Goal: Communication & Community: Connect with others

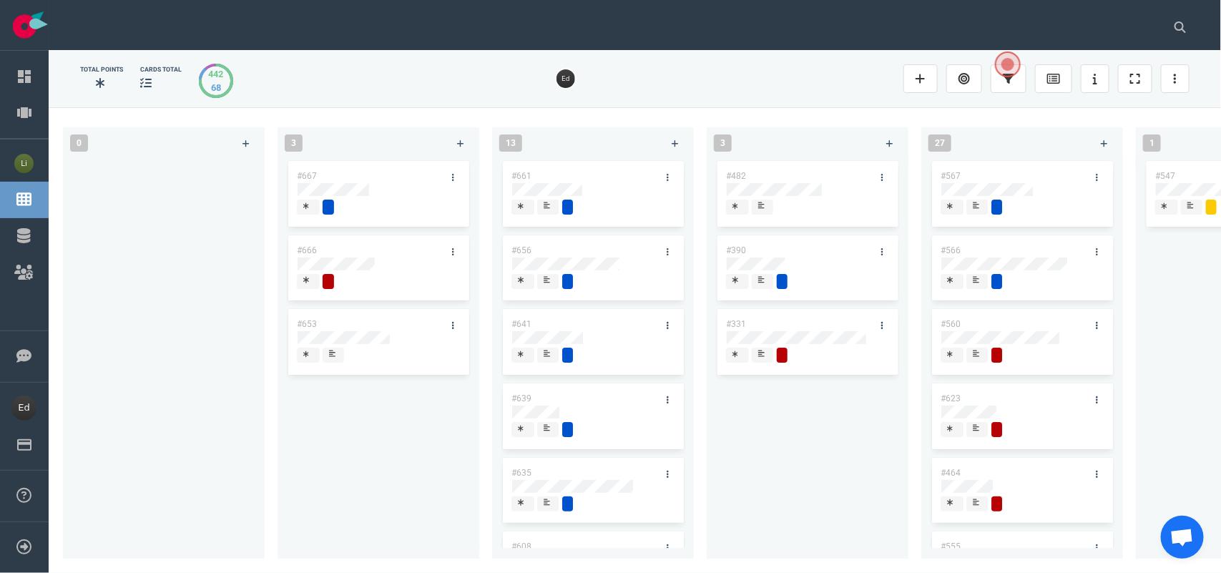
scroll to position [0, 1354]
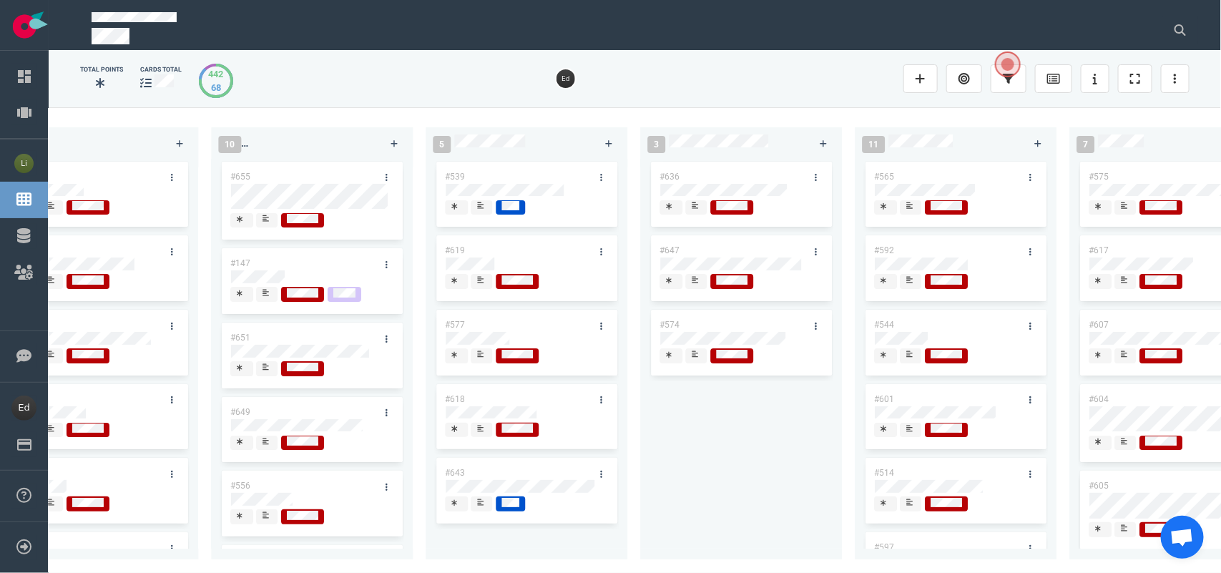
click at [481, 502] on icon at bounding box center [480, 501] width 6 height 7
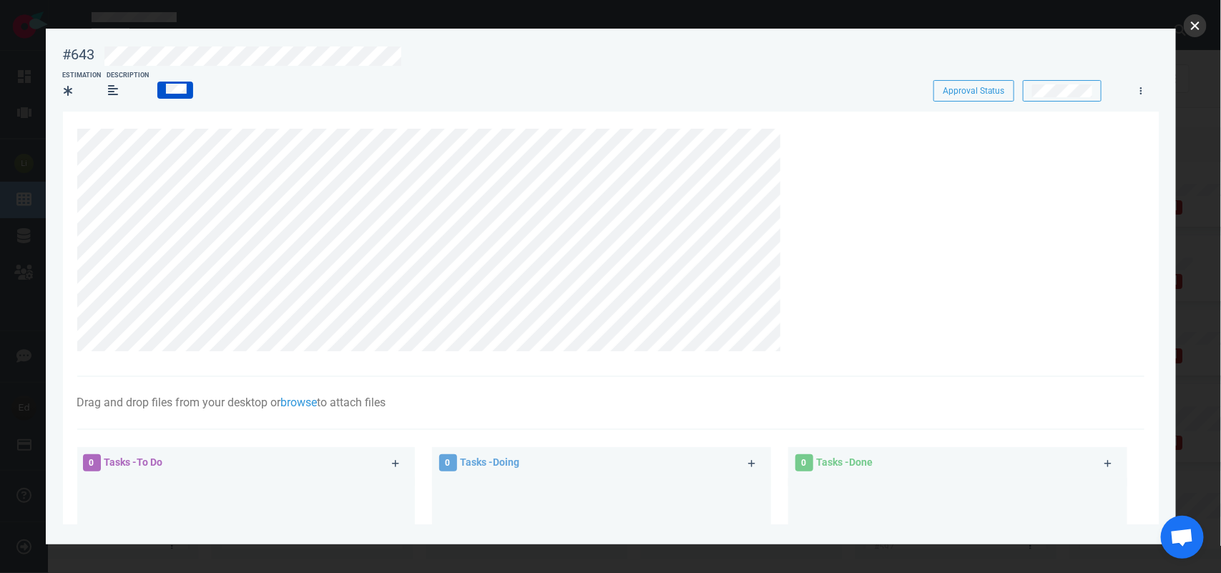
click at [1194, 29] on button "close" at bounding box center [1195, 25] width 23 height 23
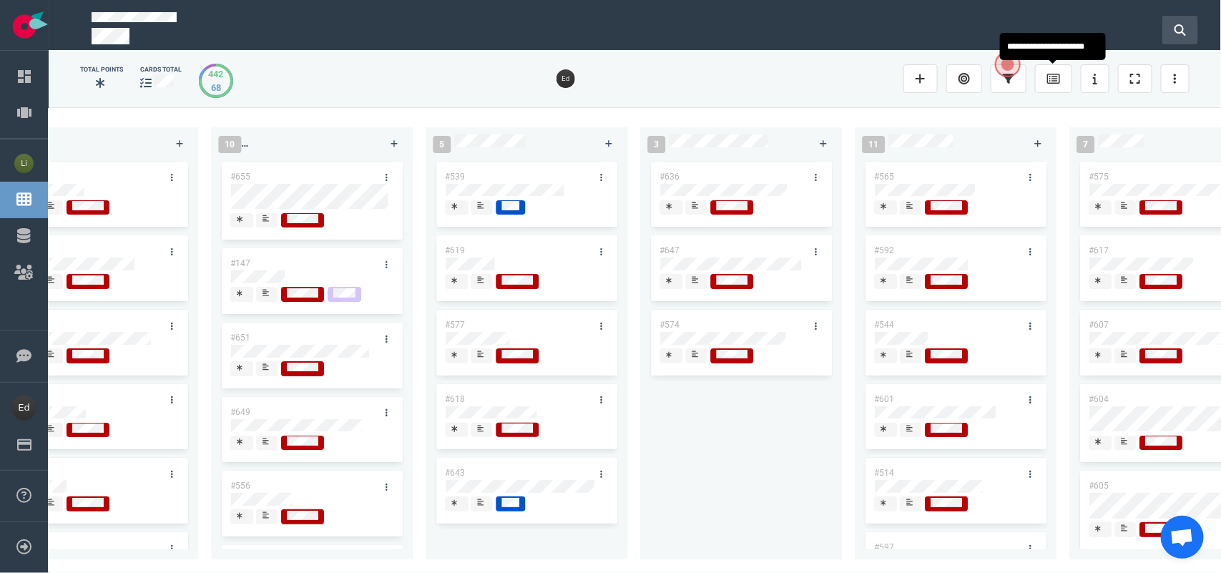
click at [1168, 26] on button at bounding box center [1180, 30] width 36 height 29
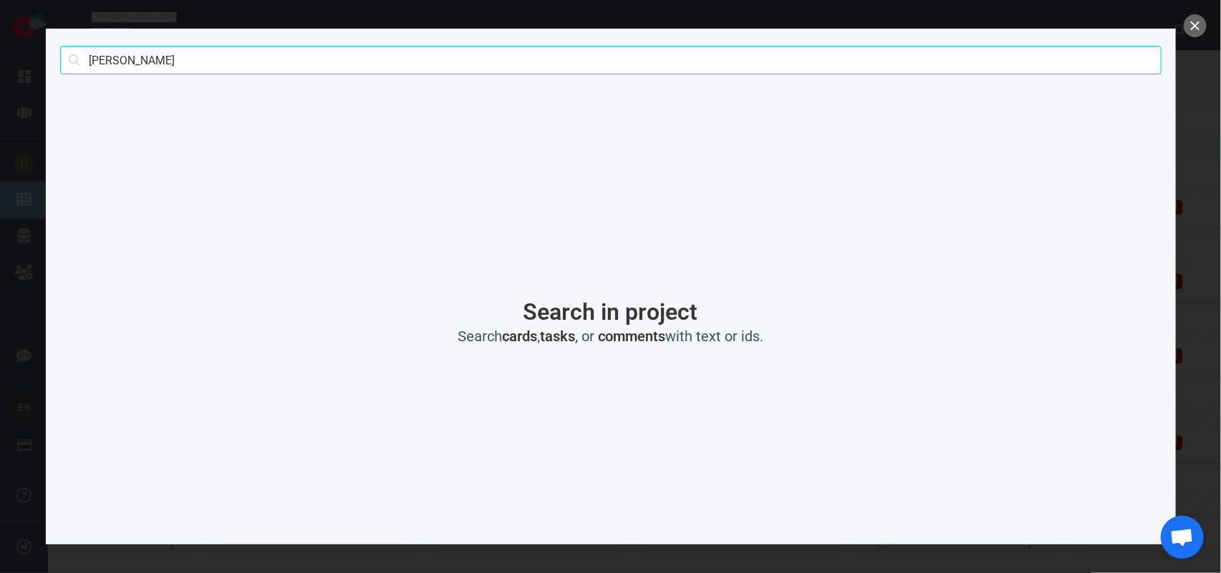
click at [102, 59] on input "[PERSON_NAME]" at bounding box center [610, 60] width 1101 height 29
type input "[PERSON_NAME]"
click button "Search" at bounding box center [0, 0] width 0 height 0
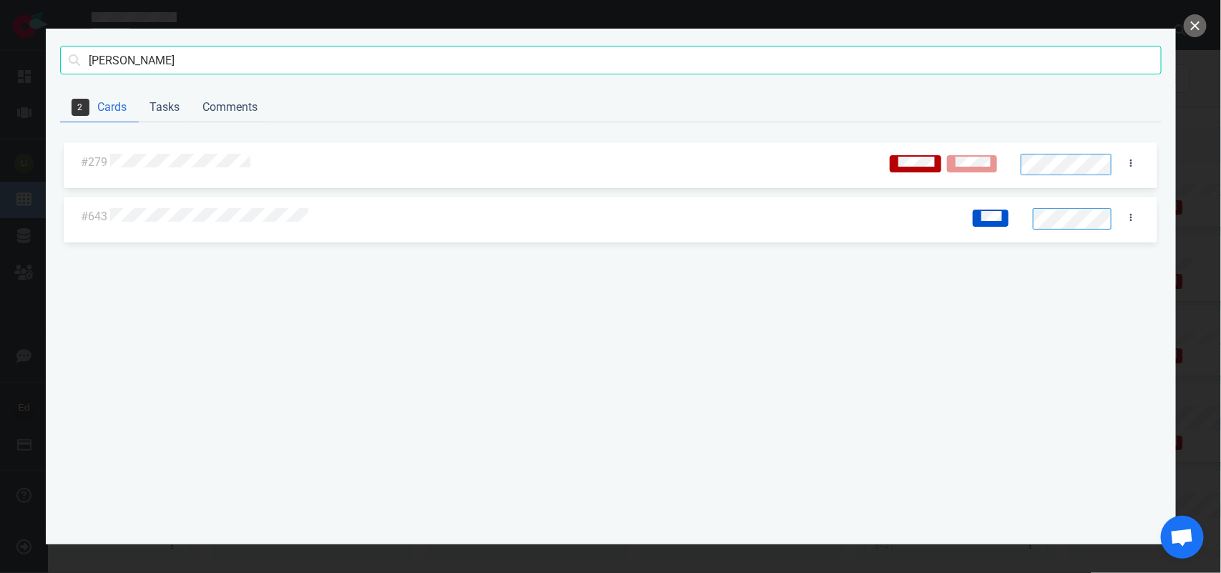
click at [202, 169] on div at bounding box center [489, 163] width 759 height 19
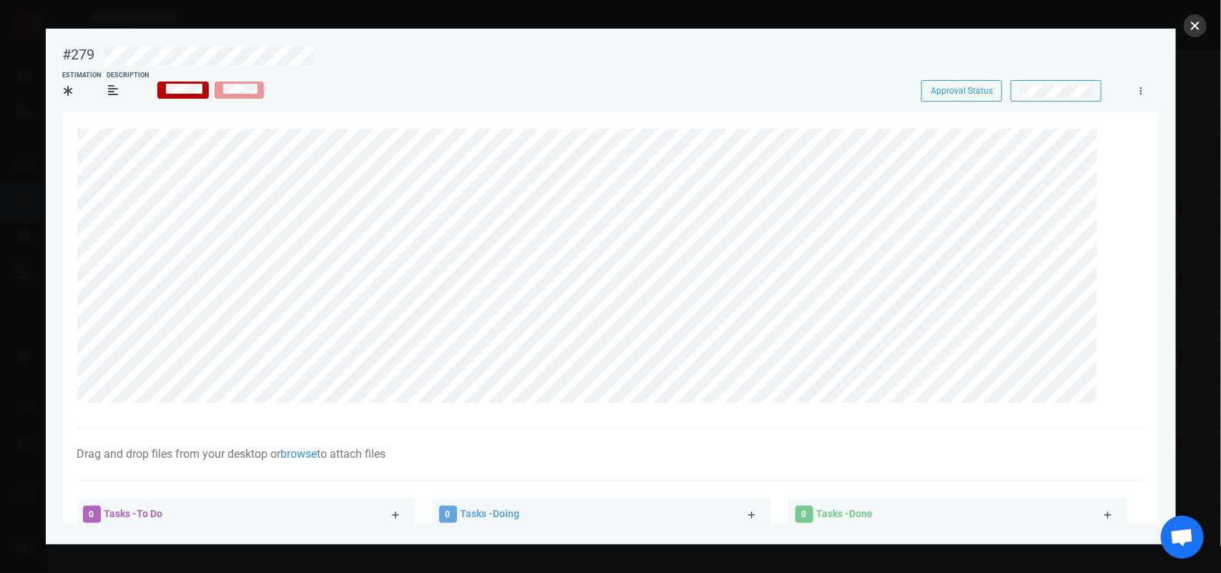
click at [1184, 29] on button "close" at bounding box center [1195, 25] width 23 height 23
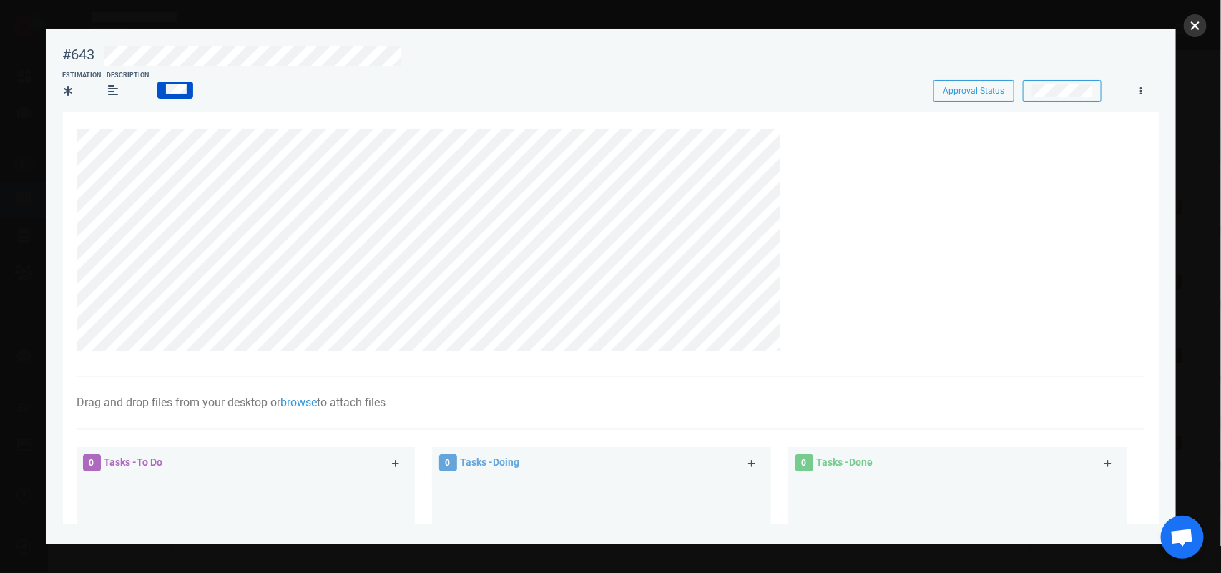
click at [1193, 25] on button "close" at bounding box center [1195, 25] width 23 height 23
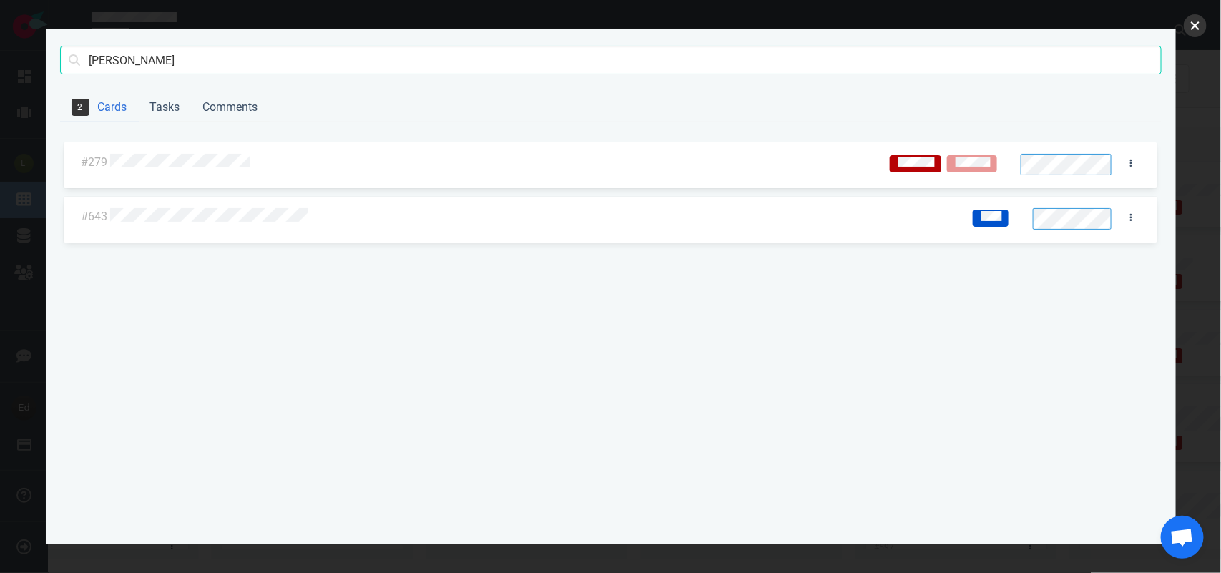
click at [1192, 23] on button "close" at bounding box center [1195, 25] width 23 height 23
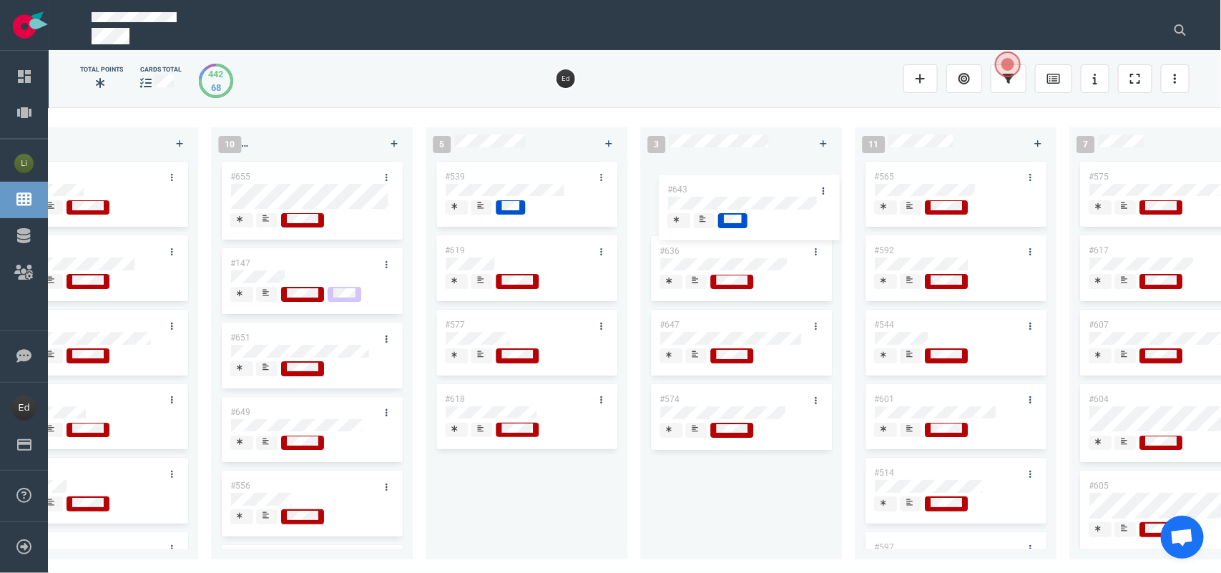
drag, startPoint x: 510, startPoint y: 473, endPoint x: 733, endPoint y: 188, distance: 361.6
click at [733, 188] on div "0 3 #667 #666 #653 13 #661 #656 #641 #639 #635 #608 #611 #602 #603 3 #482 #390 …" at bounding box center [635, 339] width 1172 height 465
